Goal: Information Seeking & Learning: Learn about a topic

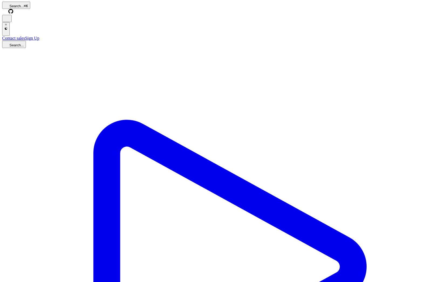
scroll to position [46, 0]
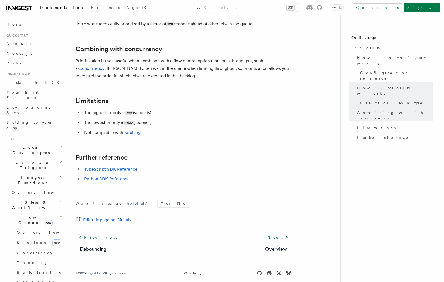
scroll to position [557, 0]
click at [31, 240] on span "Singleton" at bounding box center [32, 242] width 31 height 4
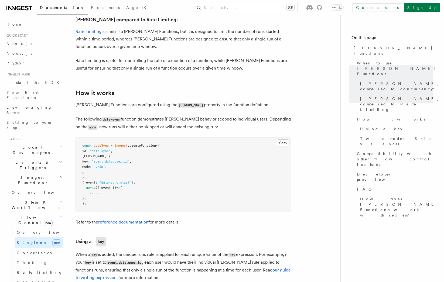
scroll to position [476, 0]
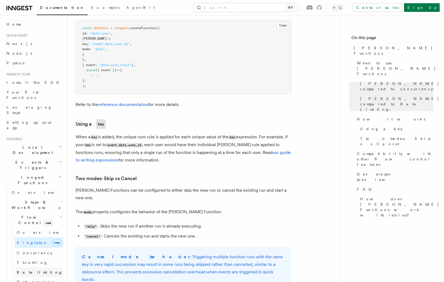
click at [44, 267] on link "Rate limiting" at bounding box center [39, 272] width 49 height 10
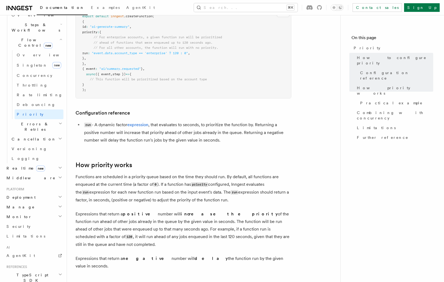
scroll to position [176, 0]
click at [26, 196] on span "Deployment" at bounding box center [19, 198] width 31 height 5
click at [37, 203] on link "Overview" at bounding box center [36, 208] width 54 height 10
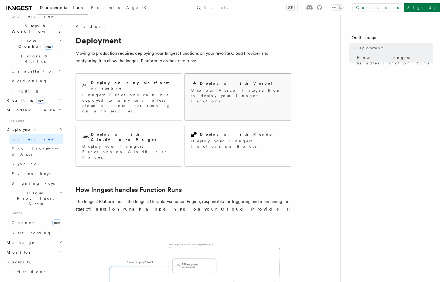
click at [251, 79] on div "Deploy with Vercel Use our Vercel Integration to deploy your Inngest Functions." at bounding box center [238, 92] width 106 height 37
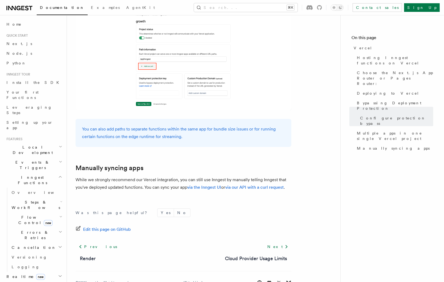
scroll to position [848, 0]
click at [283, 244] on icon at bounding box center [286, 247] width 6 height 6
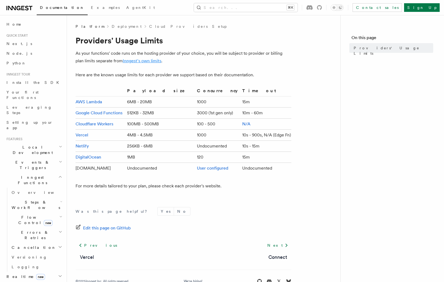
click at [133, 61] on link "Inngest's own limits" at bounding box center [142, 60] width 39 height 5
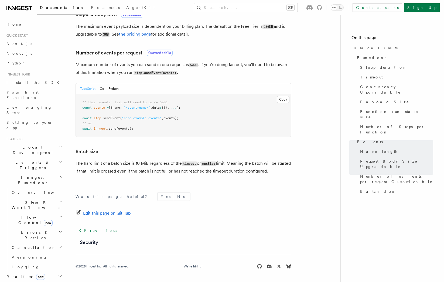
scroll to position [482, 0]
